Goal: Navigation & Orientation: Understand site structure

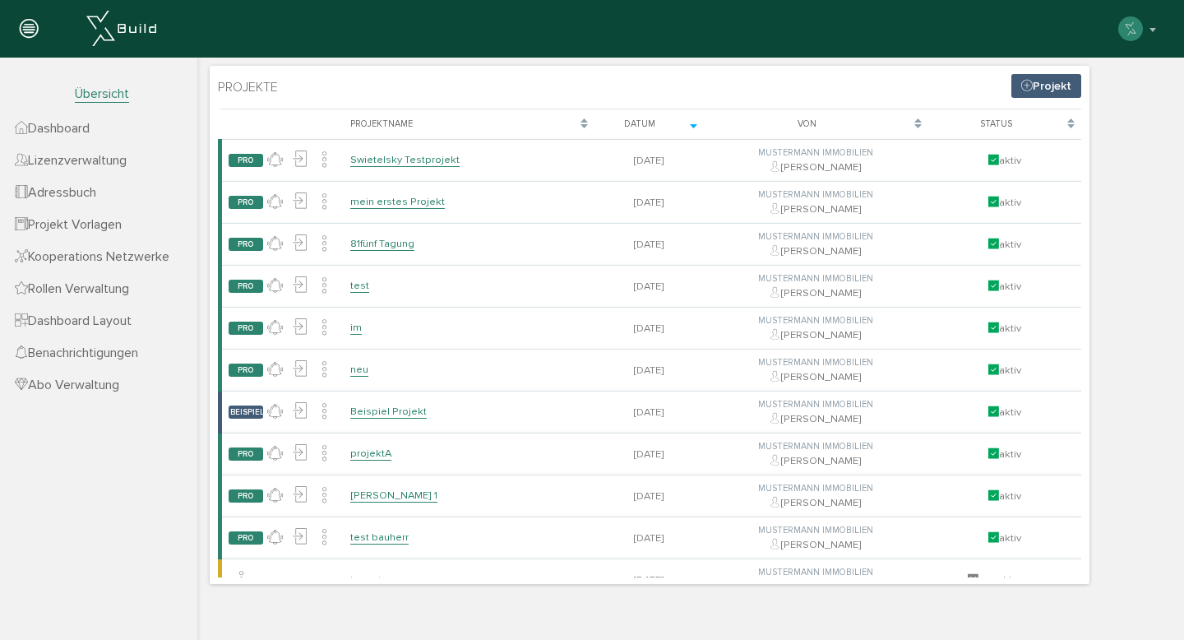
click at [579, 83] on section "Projekte Projekt [PERSON_NAME], bitte warten... Projektname Datum Von Status PR…" at bounding box center [650, 325] width 880 height 518
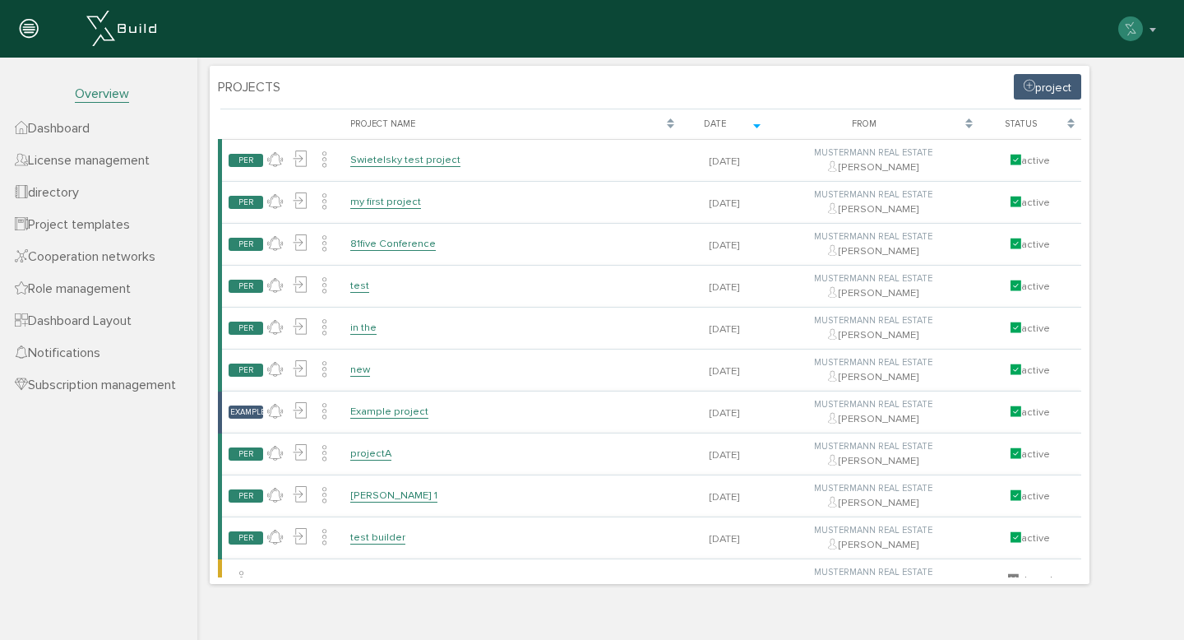
click at [386, 90] on section "Projects project [PERSON_NAME], bitte warten... Project name Date From status P…" at bounding box center [650, 325] width 880 height 518
click at [91, 222] on font "Project templates" at bounding box center [79, 224] width 102 height 16
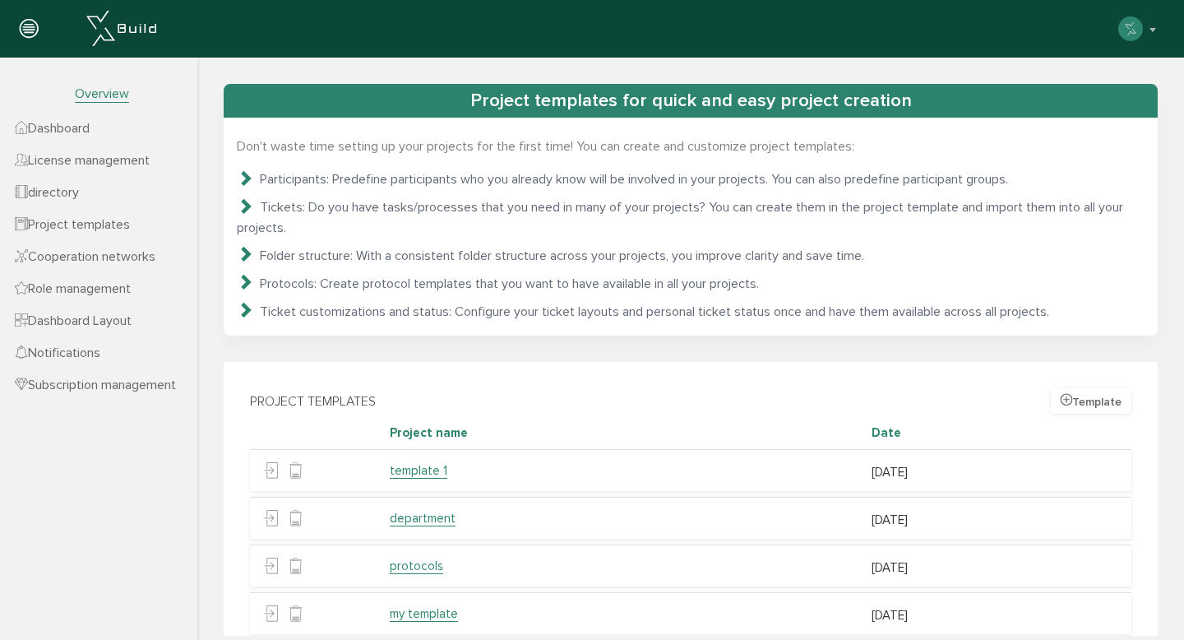
click at [97, 186] on link "directory" at bounding box center [98, 192] width 197 height 32
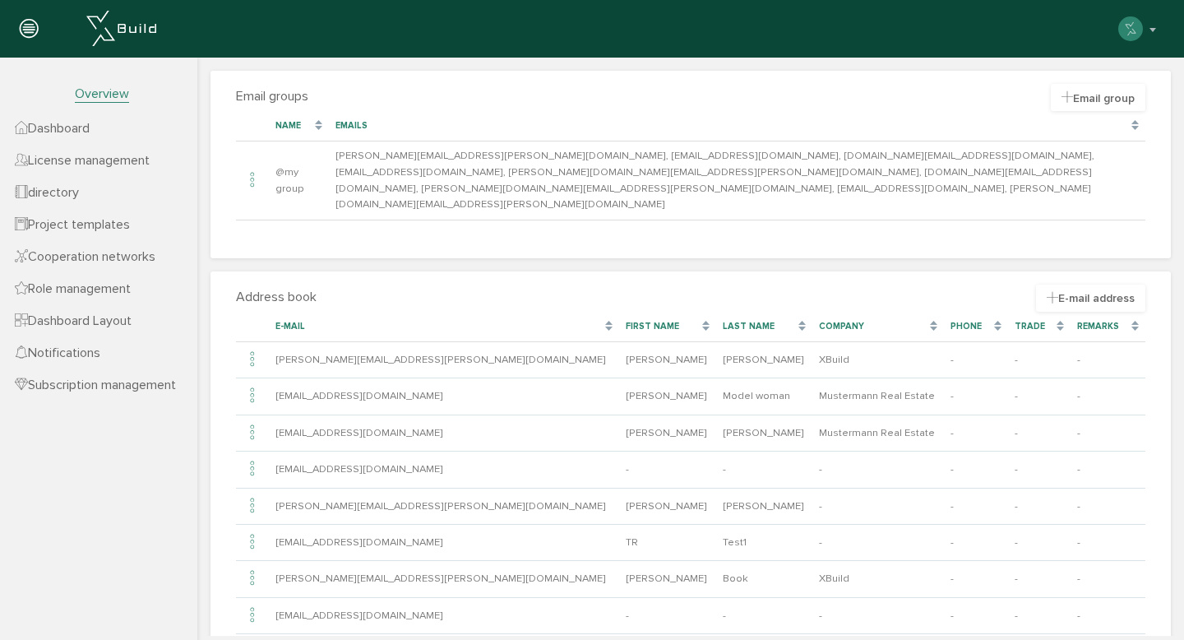
click at [110, 250] on font "Cooperation networks" at bounding box center [91, 256] width 127 height 16
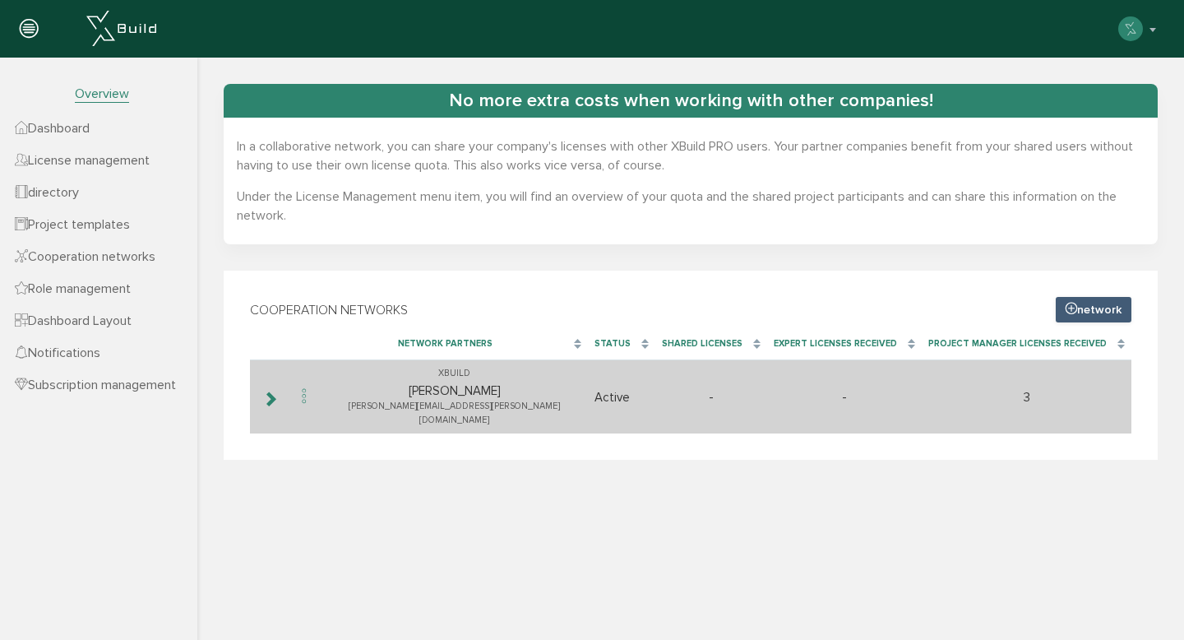
click at [271, 392] on icon at bounding box center [270, 398] width 16 height 13
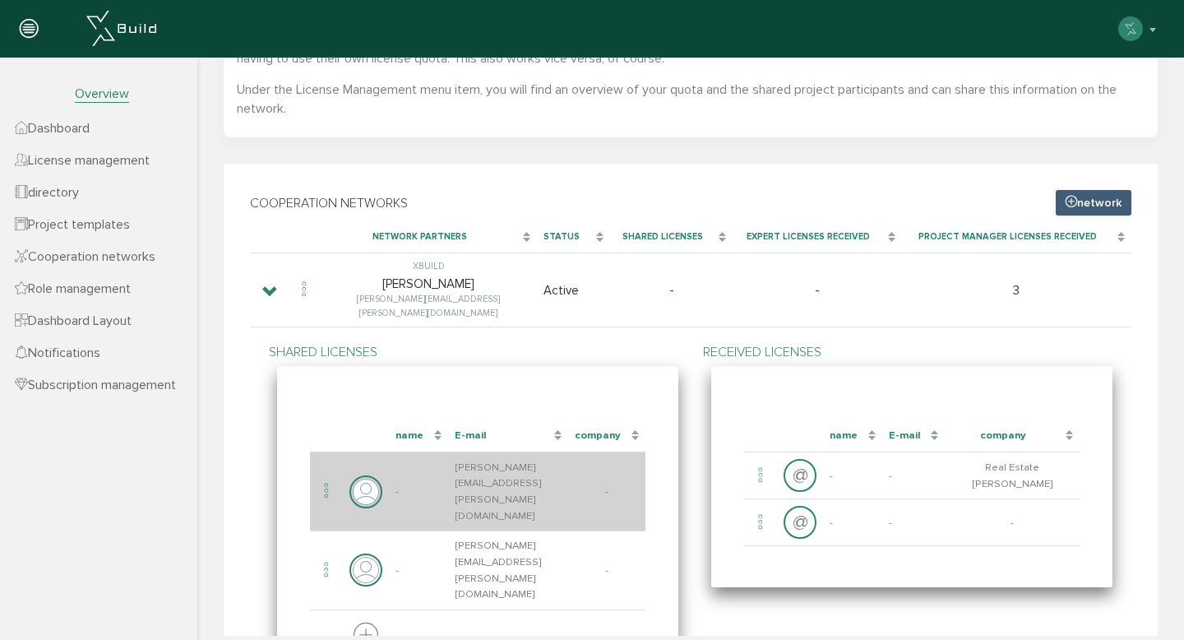
scroll to position [101, 0]
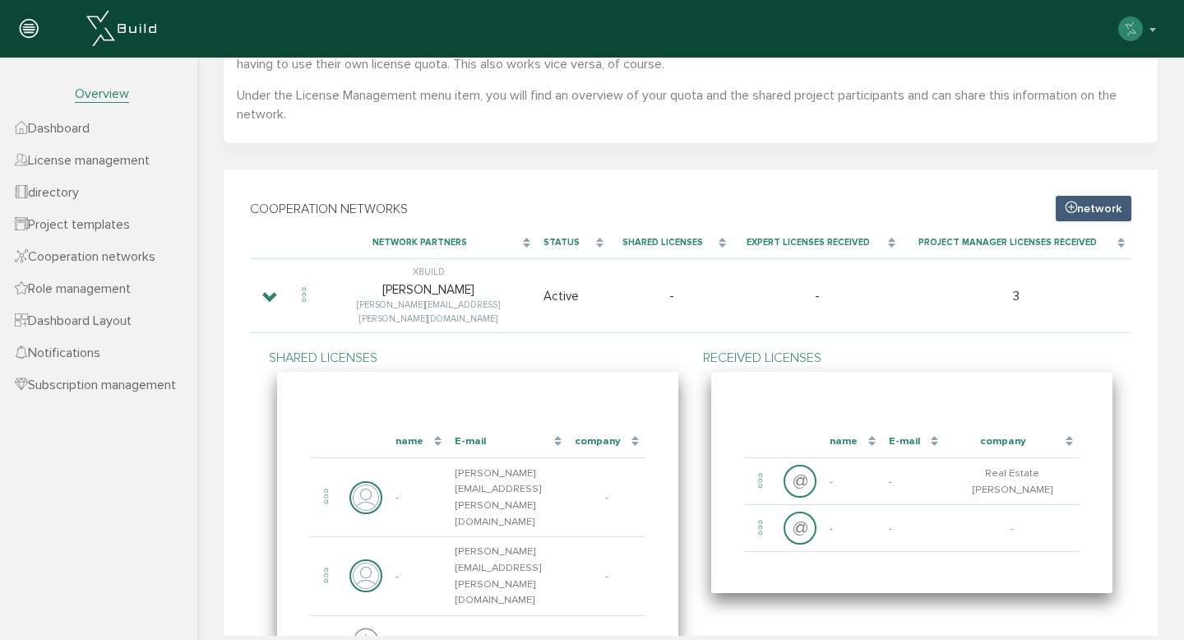
click at [150, 285] on link "Role management" at bounding box center [98, 288] width 197 height 32
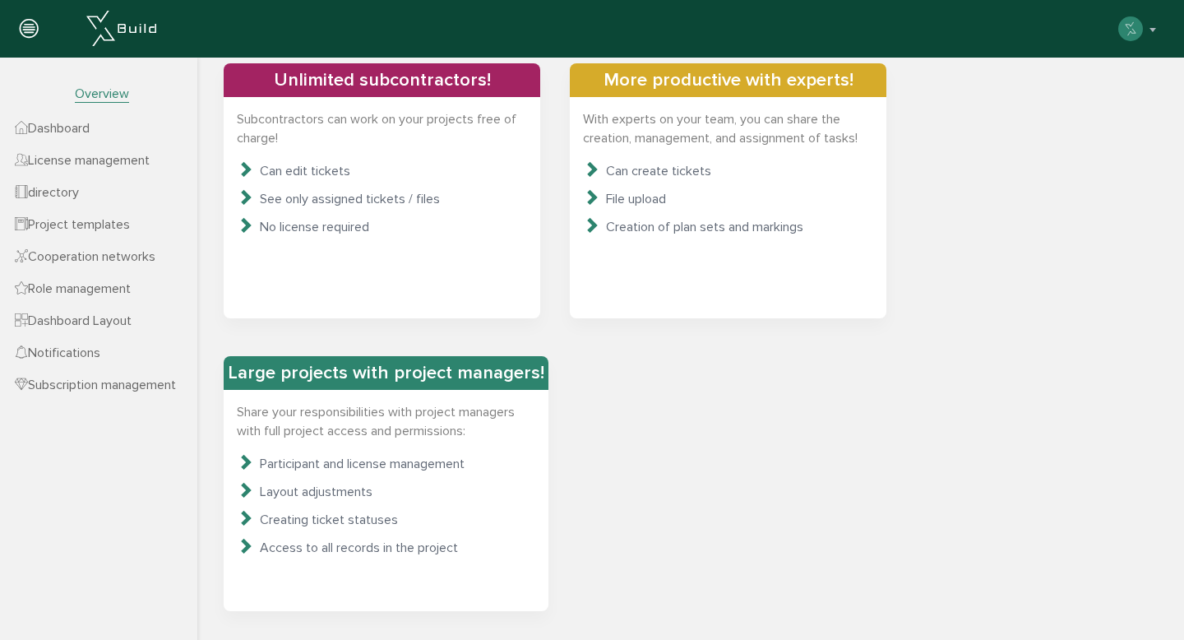
scroll to position [425, 0]
click at [132, 321] on font "Dashboard Layout" at bounding box center [80, 320] width 104 height 16
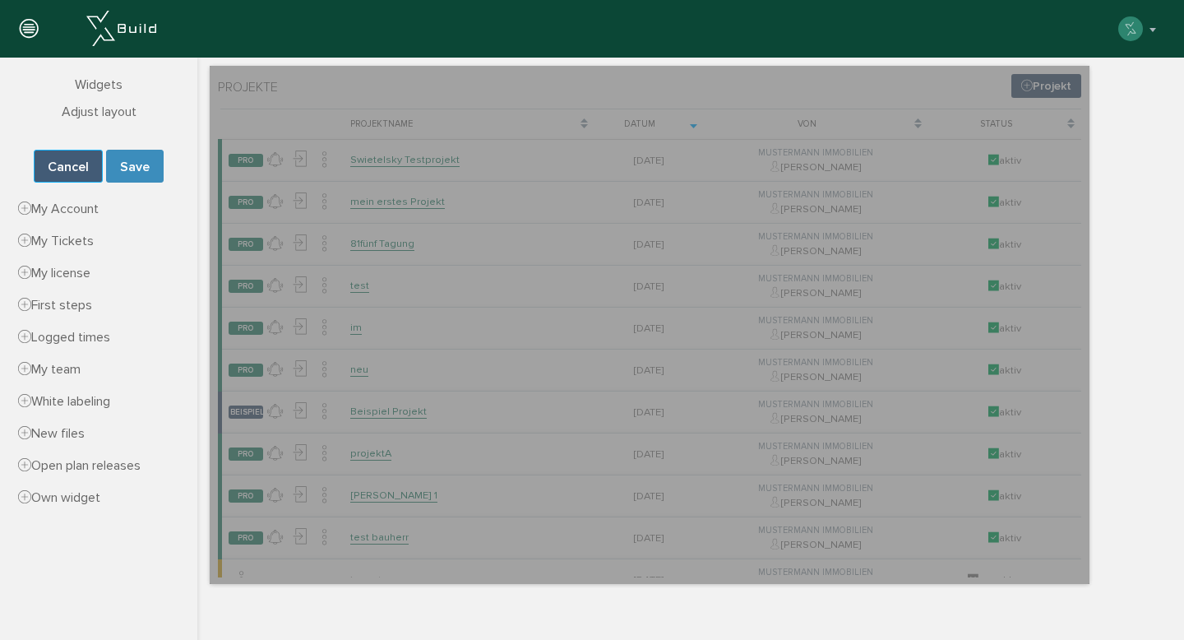
click at [85, 174] on font "Cancel" at bounding box center [68, 167] width 41 height 16
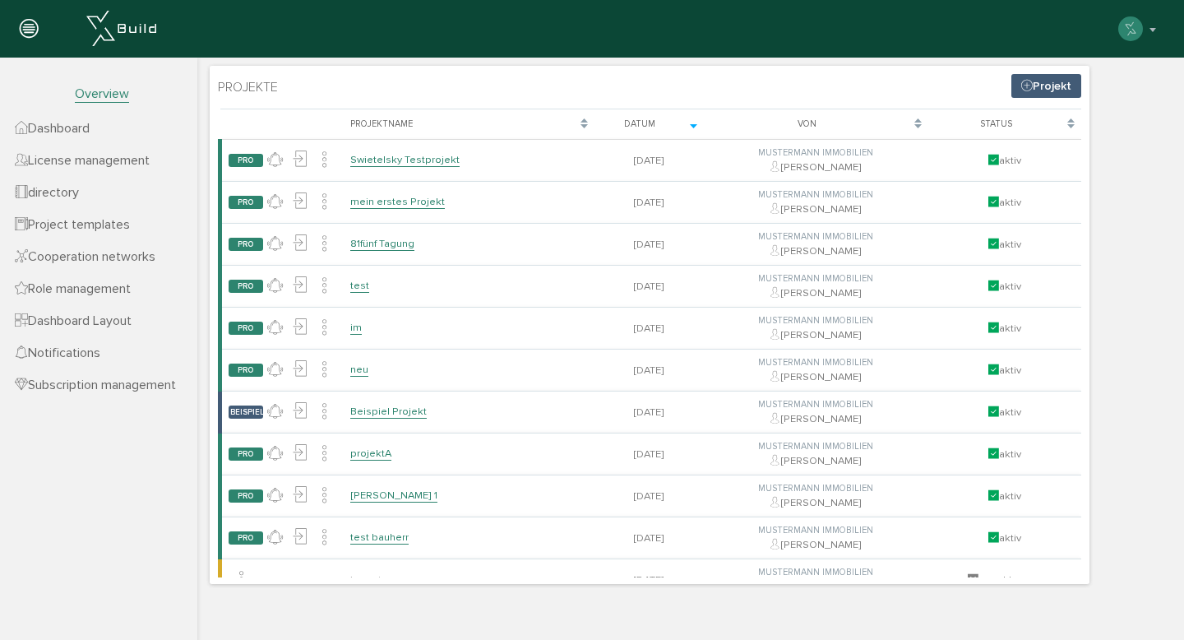
click at [93, 353] on font "Notifications" at bounding box center [64, 353] width 72 height 16
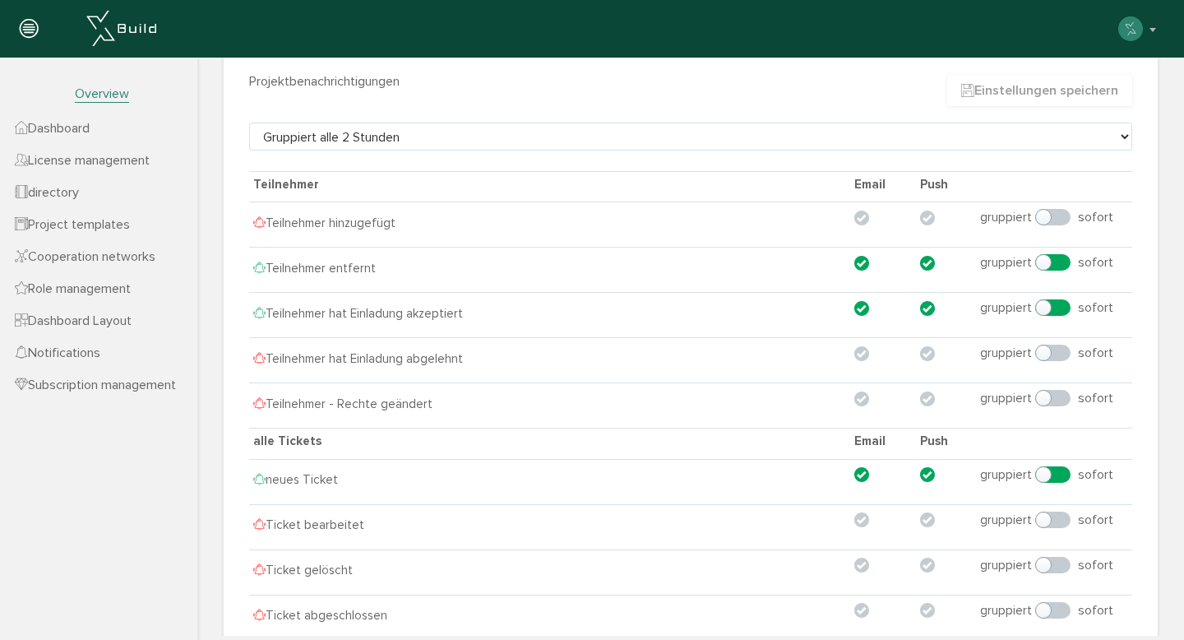
scroll to position [0, 0]
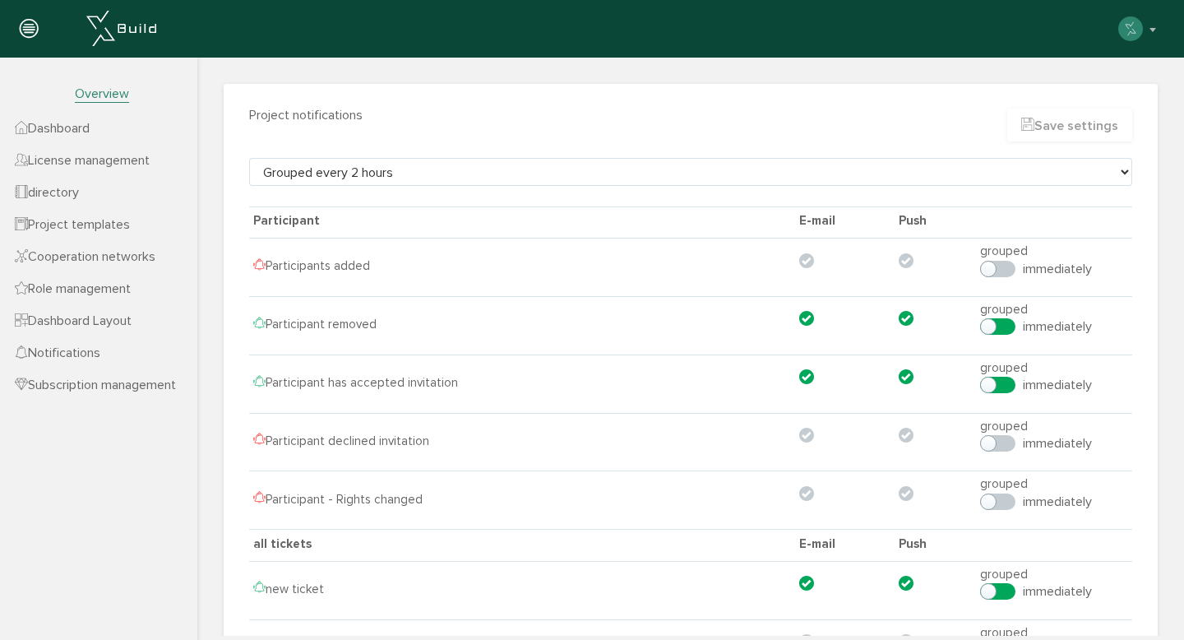
click at [697, 125] on div "Project notifications Save settings" at bounding box center [691, 125] width 908 height 33
click at [32, 30] on icon at bounding box center [29, 29] width 18 height 23
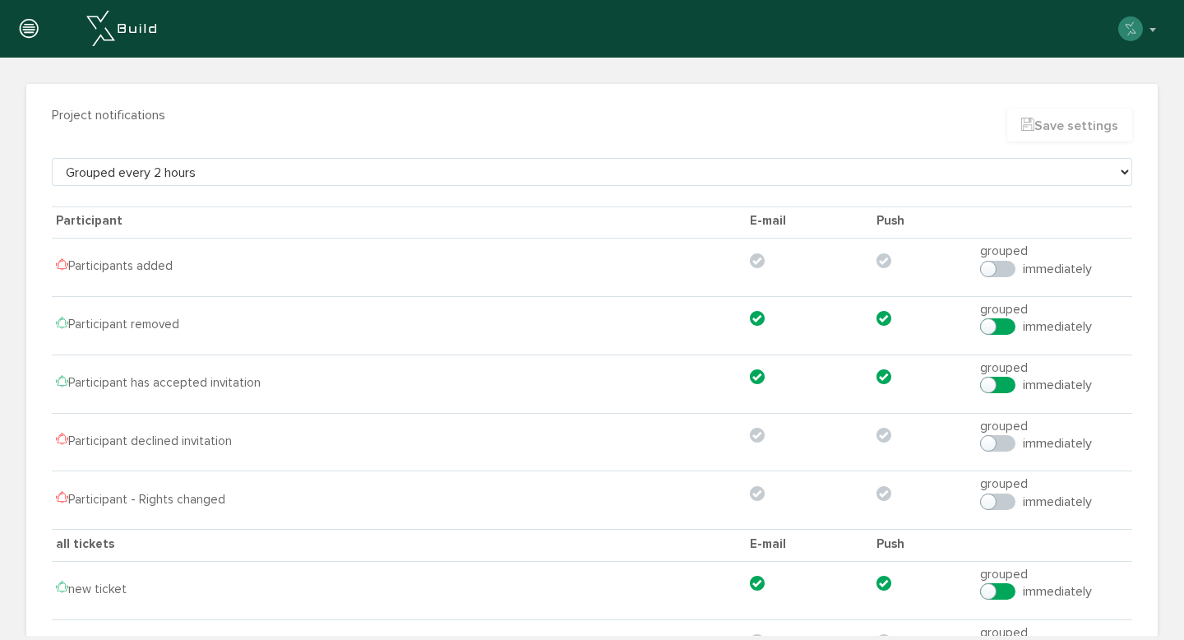
click at [32, 30] on icon at bounding box center [29, 29] width 18 height 23
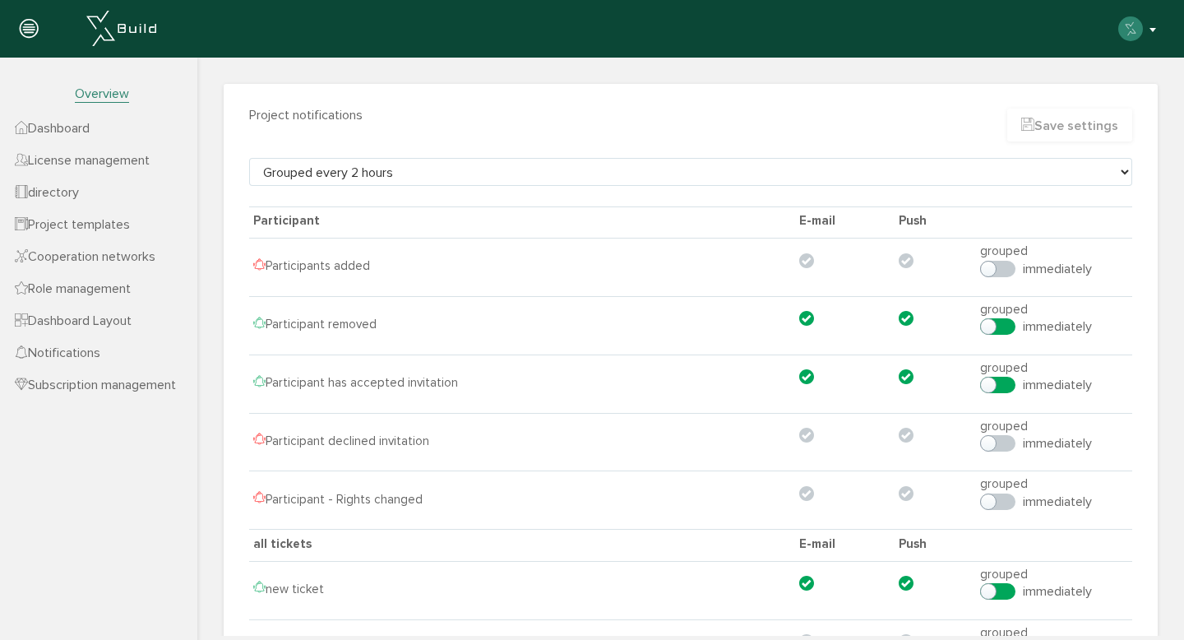
click at [1144, 30] on button "button" at bounding box center [1139, 28] width 42 height 25
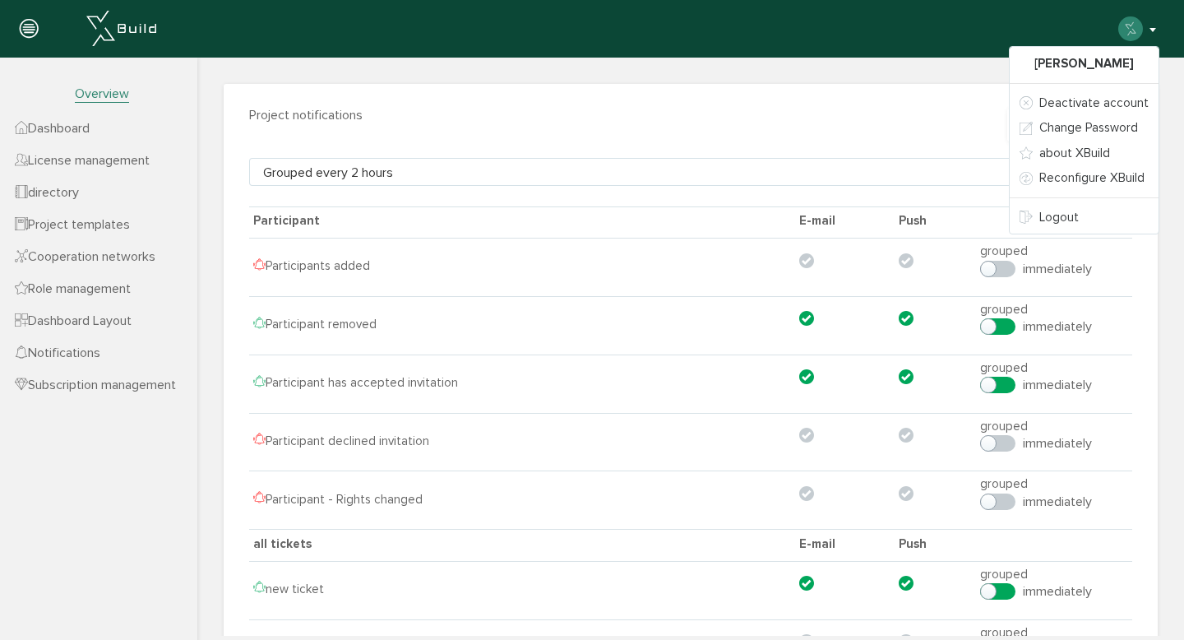
click at [115, 385] on font "Subscription management" at bounding box center [102, 385] width 148 height 16
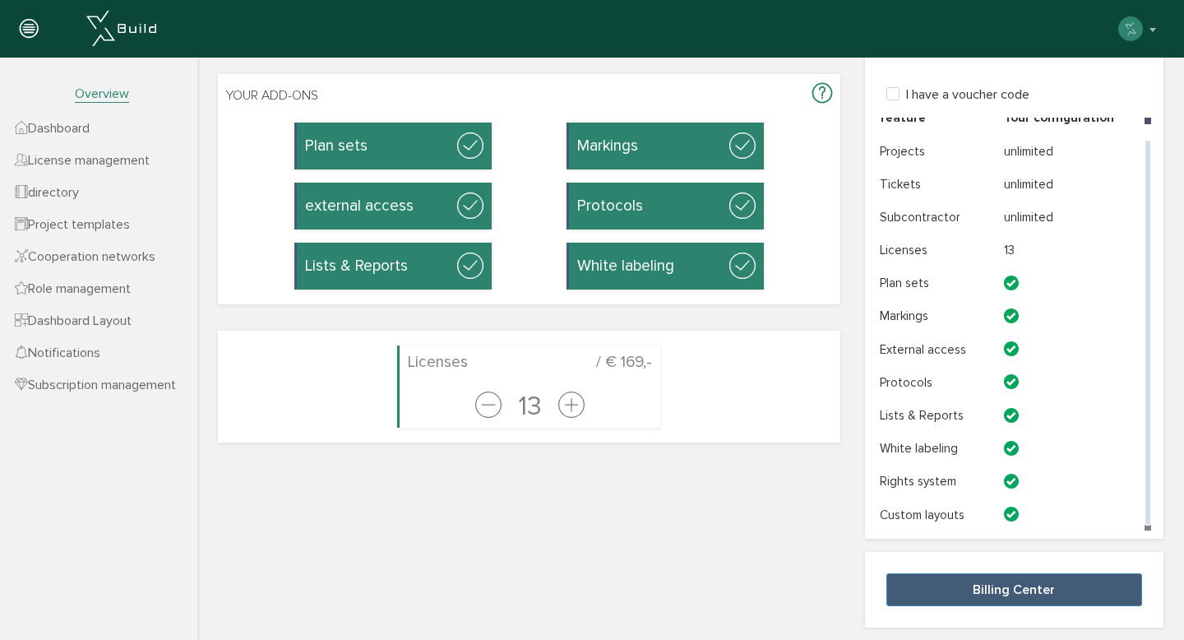
scroll to position [177, 0]
